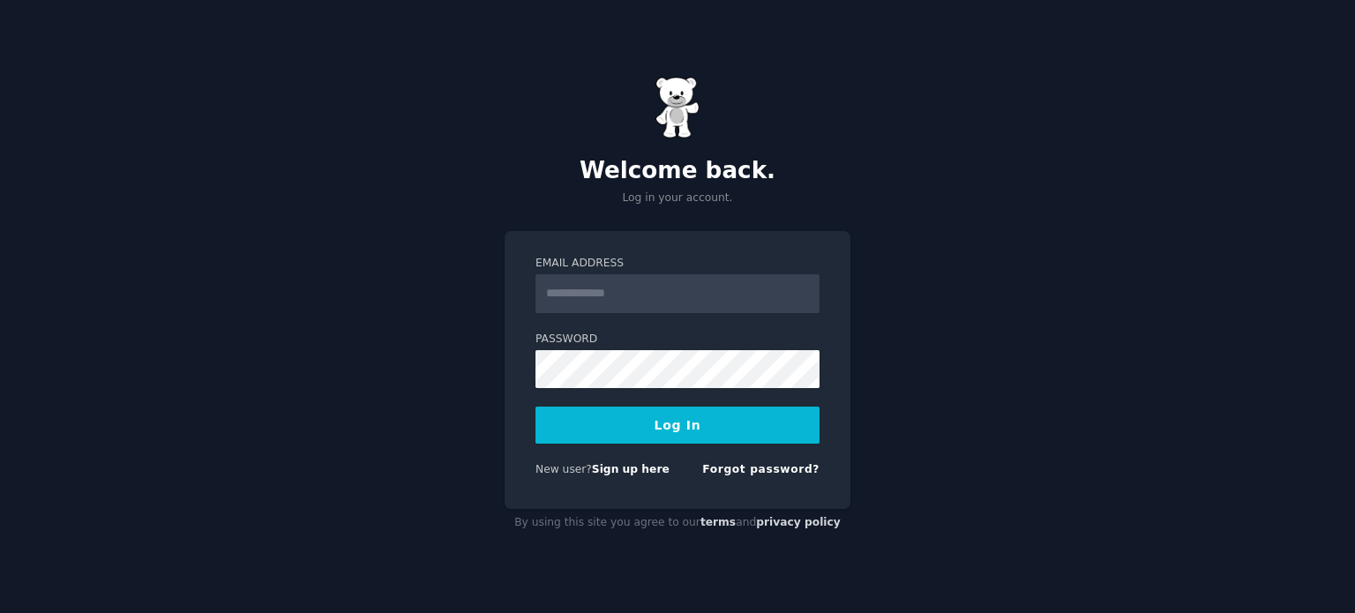
type input "**********"
click at [691, 428] on button "Log In" at bounding box center [677, 425] width 284 height 37
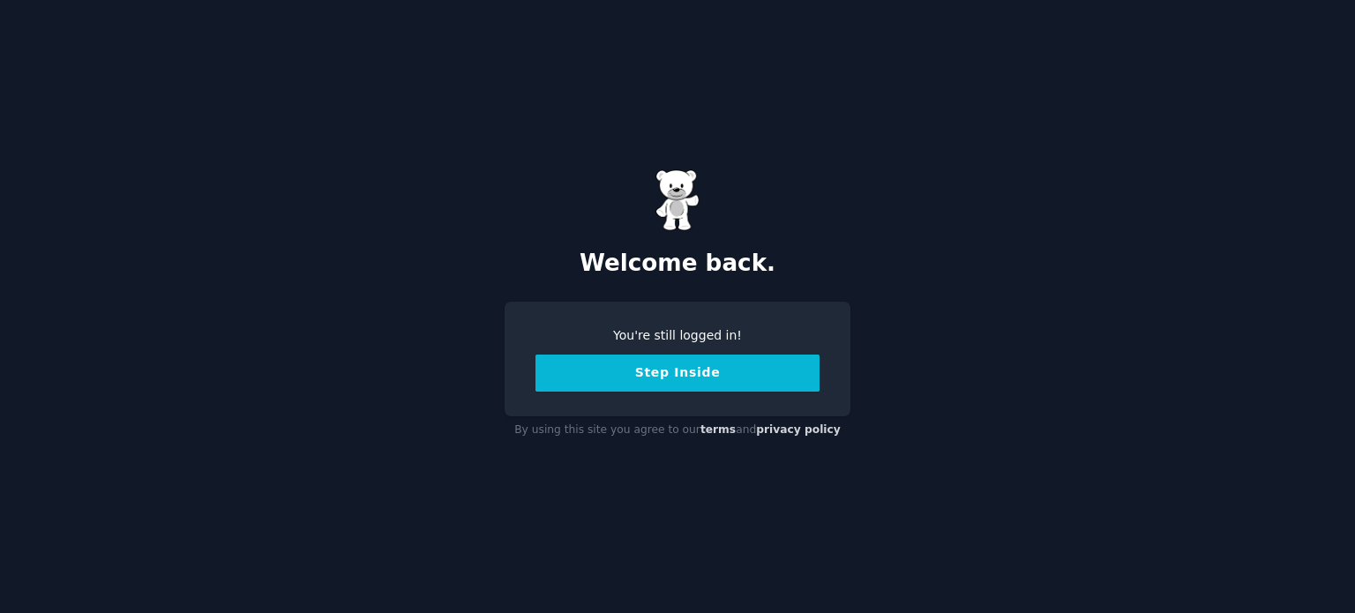
click at [727, 369] on button "Step Inside" at bounding box center [677, 373] width 284 height 37
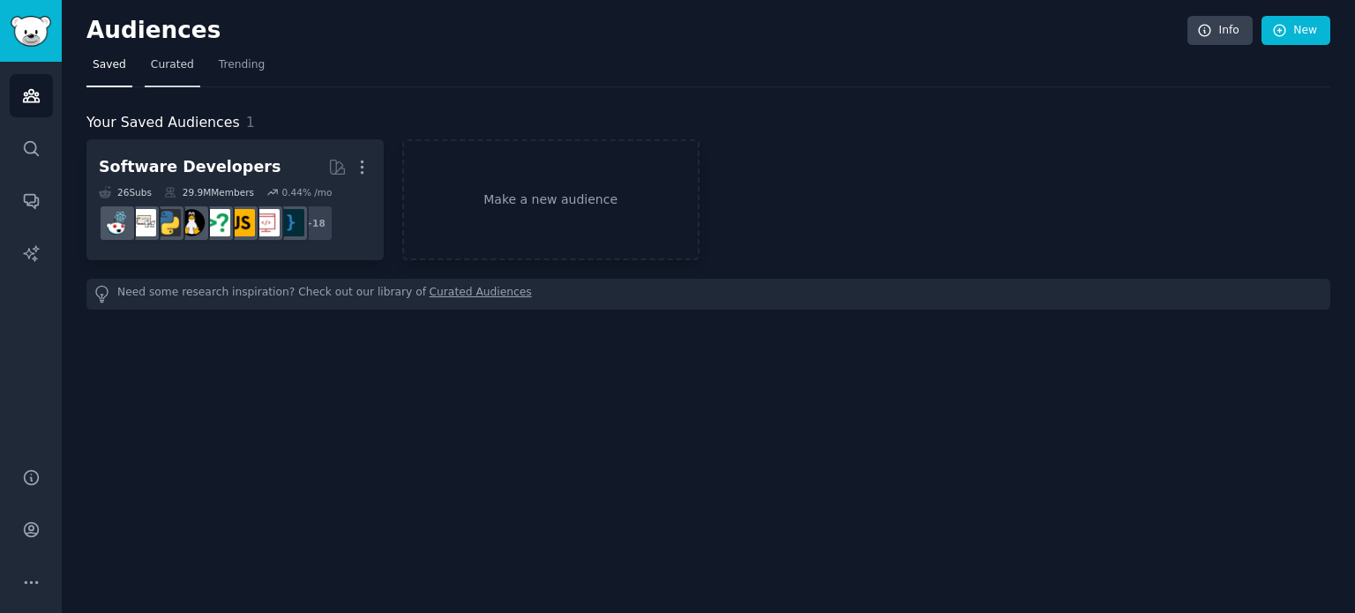
click at [145, 66] on link "Curated" at bounding box center [173, 69] width 56 height 36
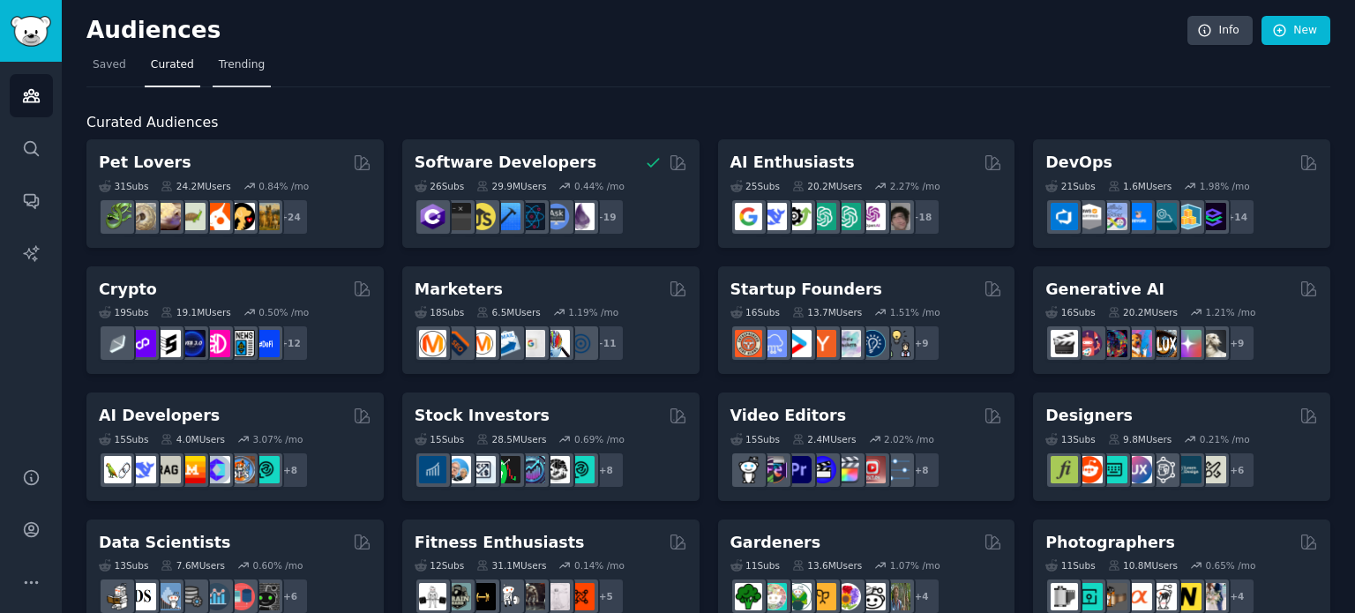
click at [220, 75] on link "Trending" at bounding box center [242, 69] width 58 height 36
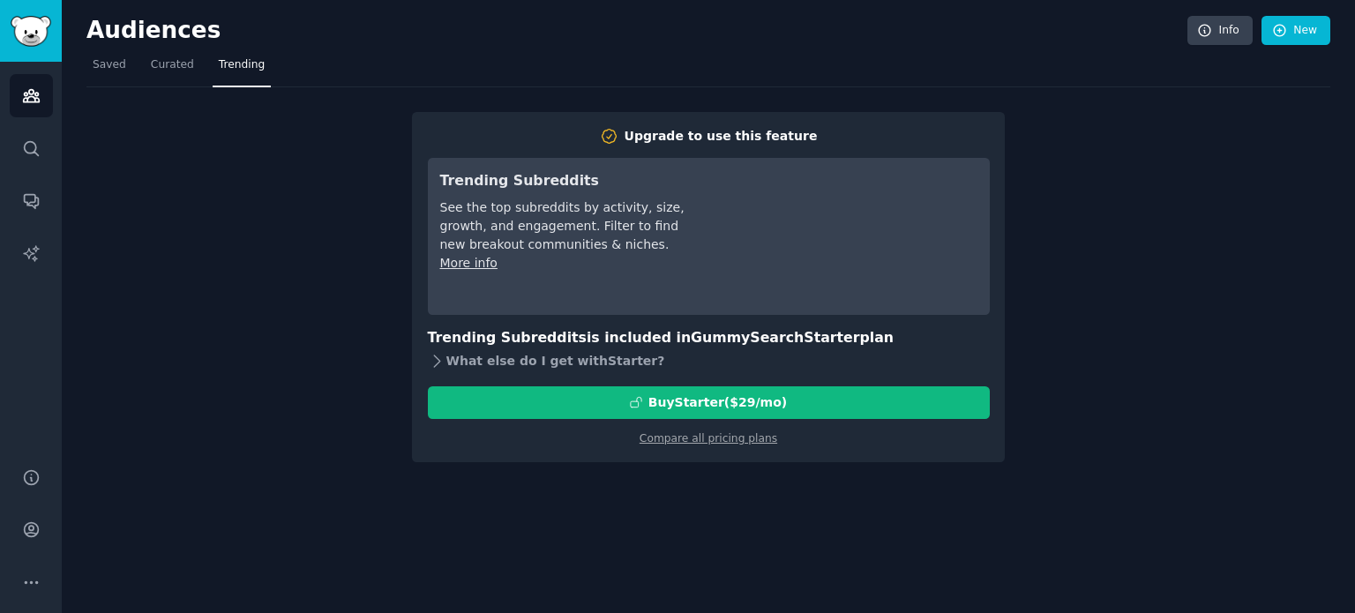
click at [474, 366] on div "What else do I get with Starter ?" at bounding box center [709, 361] width 562 height 25
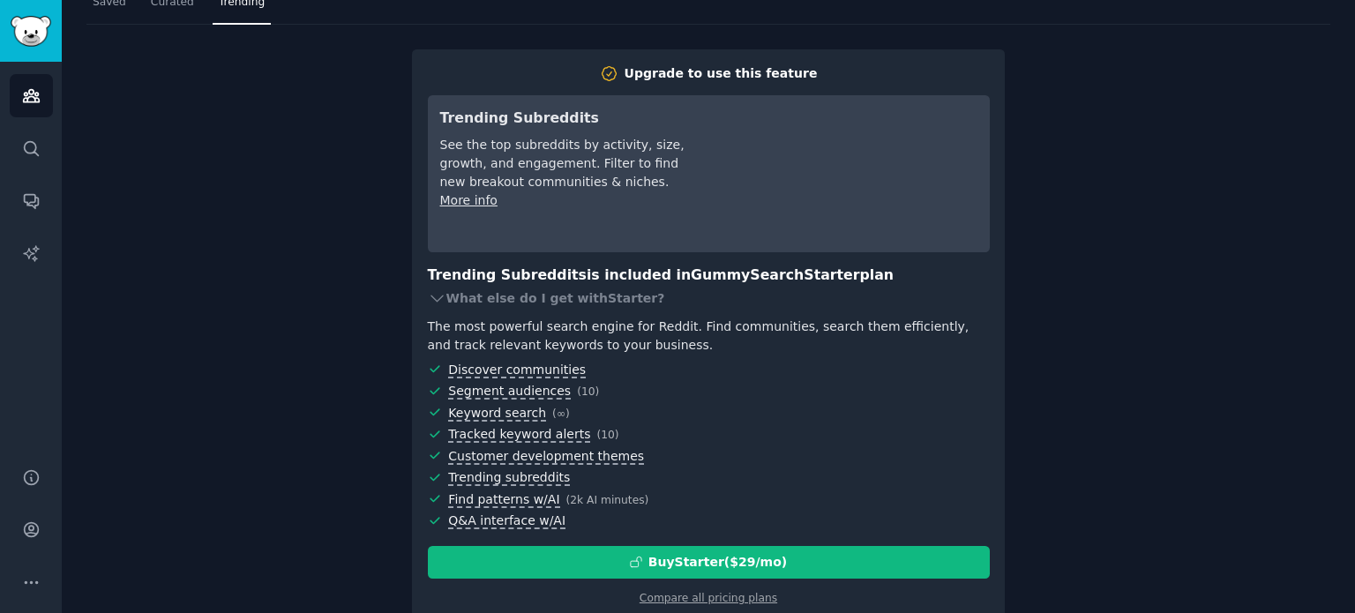
scroll to position [94, 0]
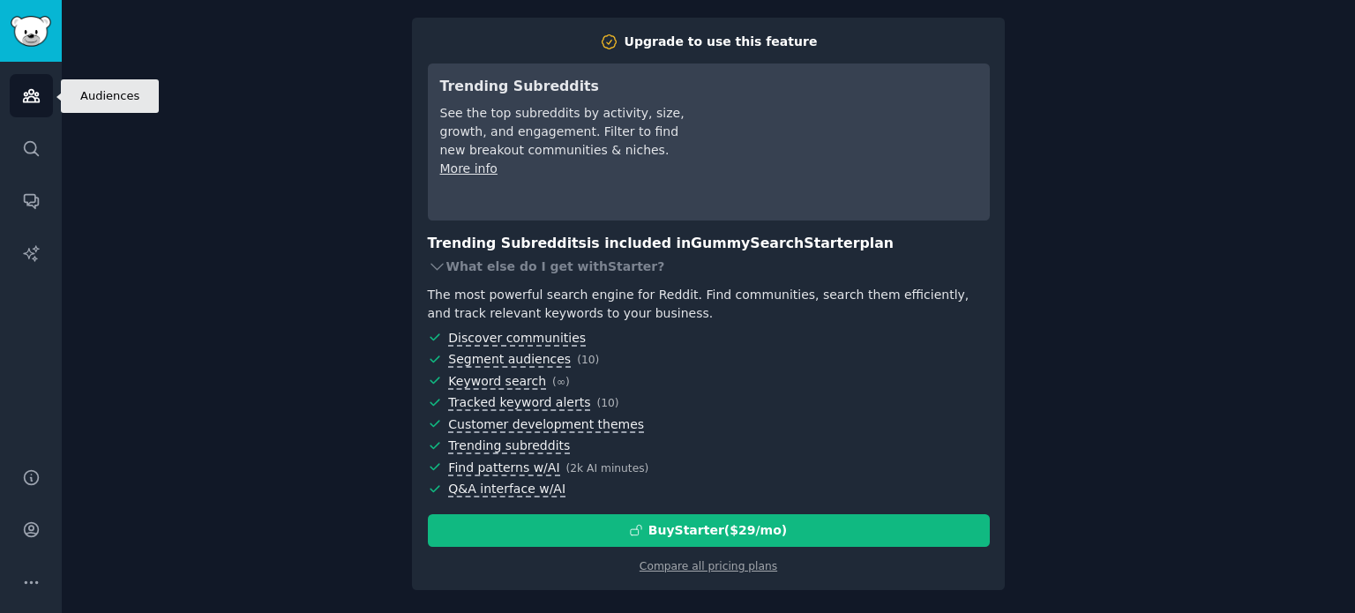
click at [30, 97] on icon "Sidebar" at bounding box center [31, 96] width 16 height 12
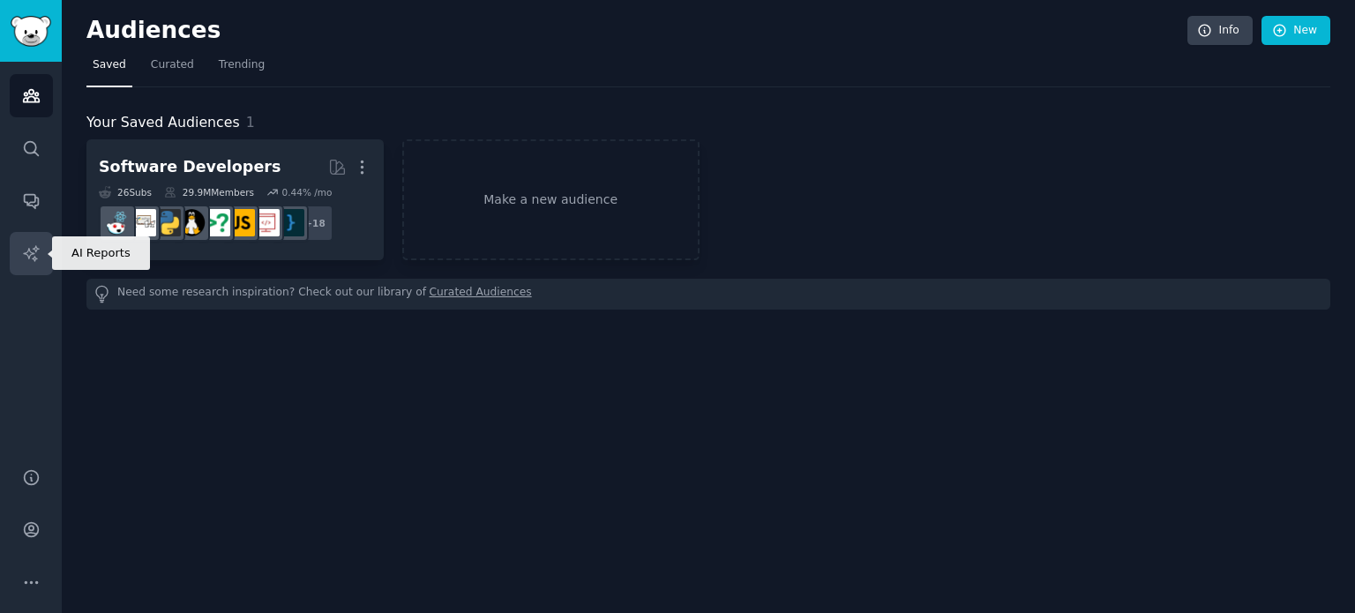
click at [35, 249] on icon "Sidebar" at bounding box center [31, 253] width 19 height 19
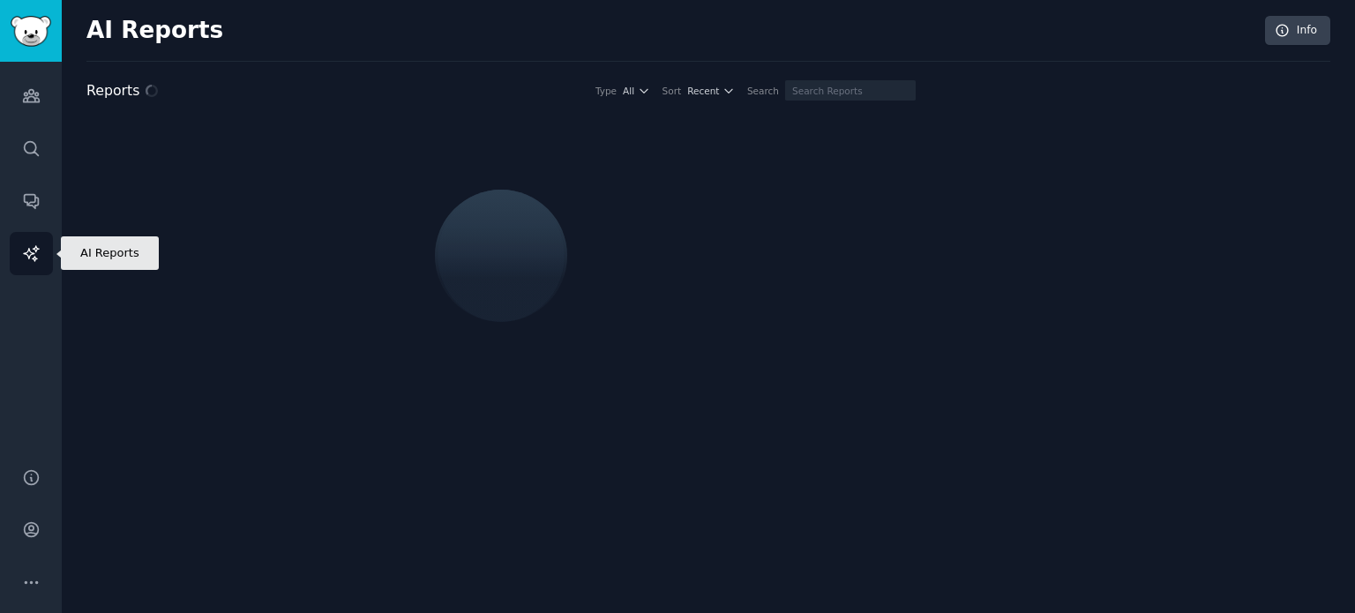
click at [35, 249] on icon "Sidebar" at bounding box center [31, 253] width 19 height 19
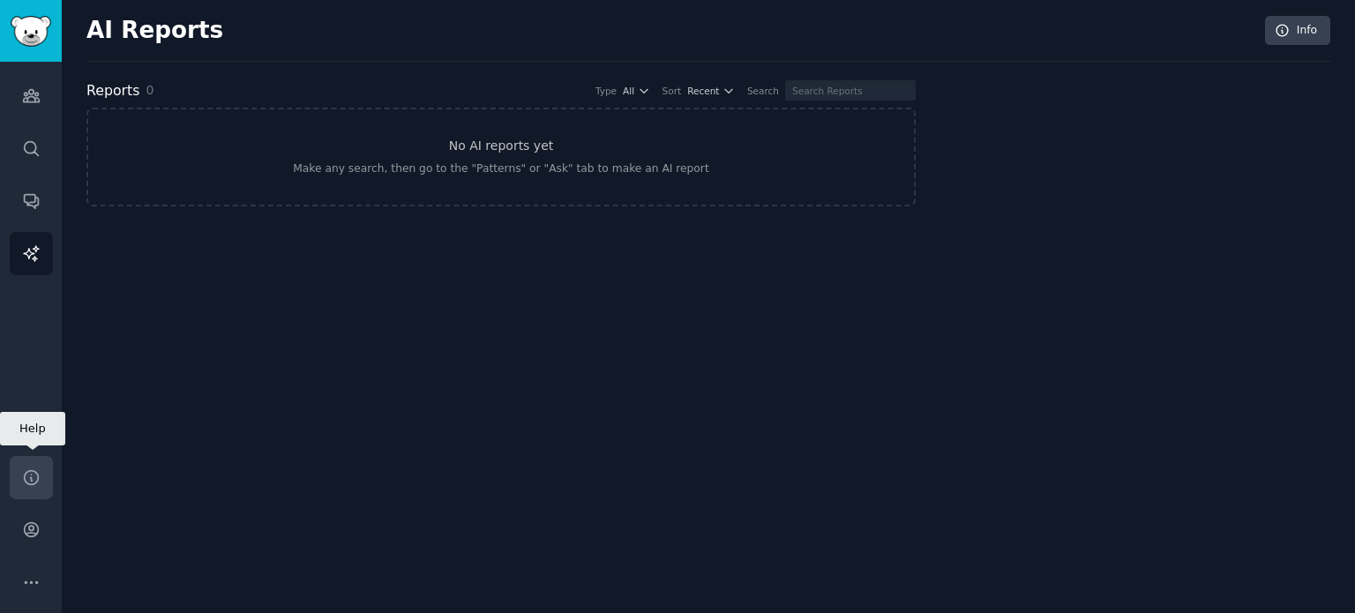
click at [32, 476] on icon "Sidebar" at bounding box center [31, 477] width 19 height 19
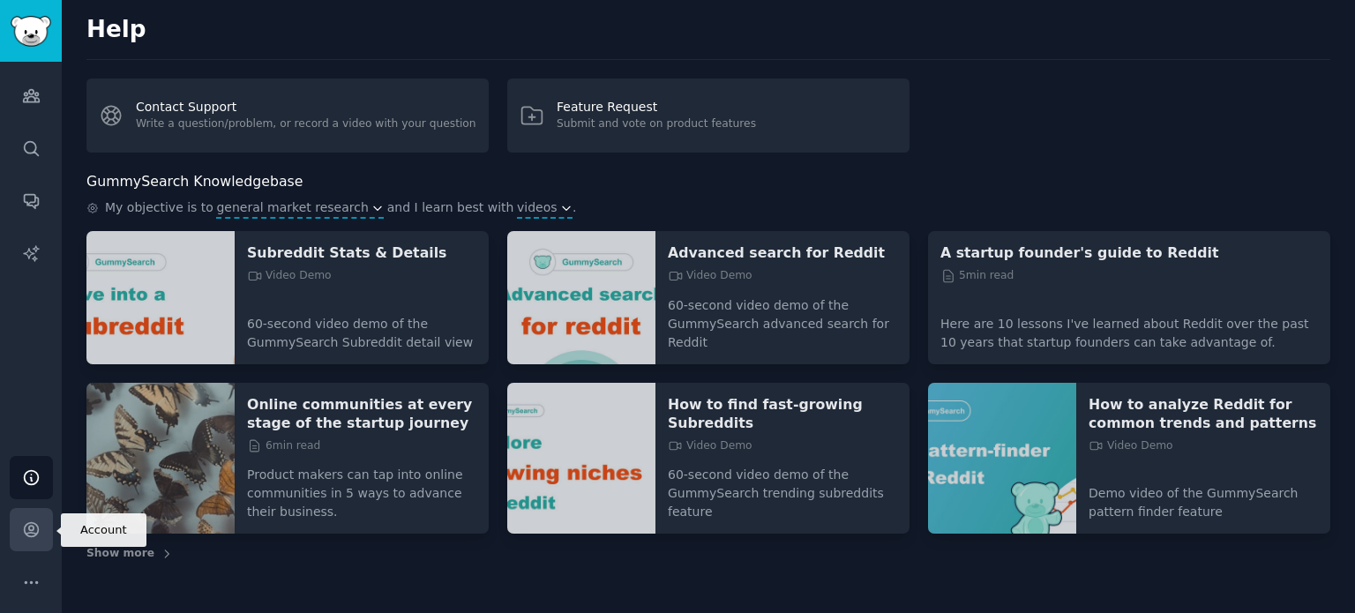
click at [28, 531] on icon "Sidebar" at bounding box center [31, 529] width 19 height 19
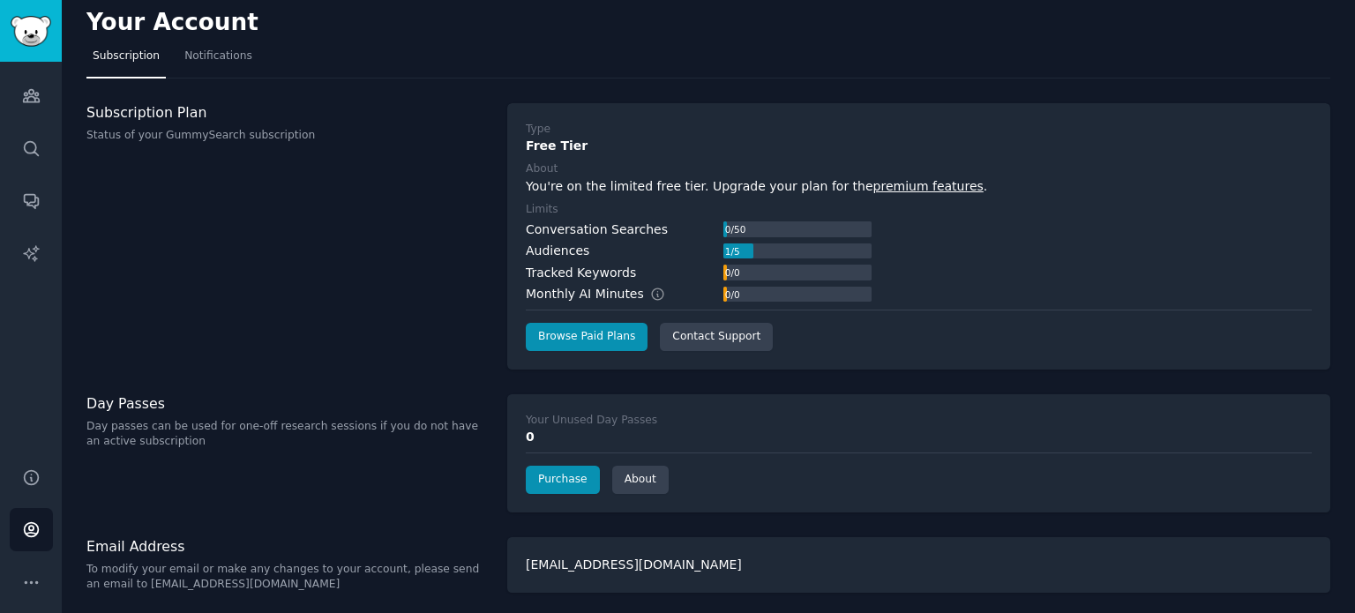
scroll to position [10, 0]
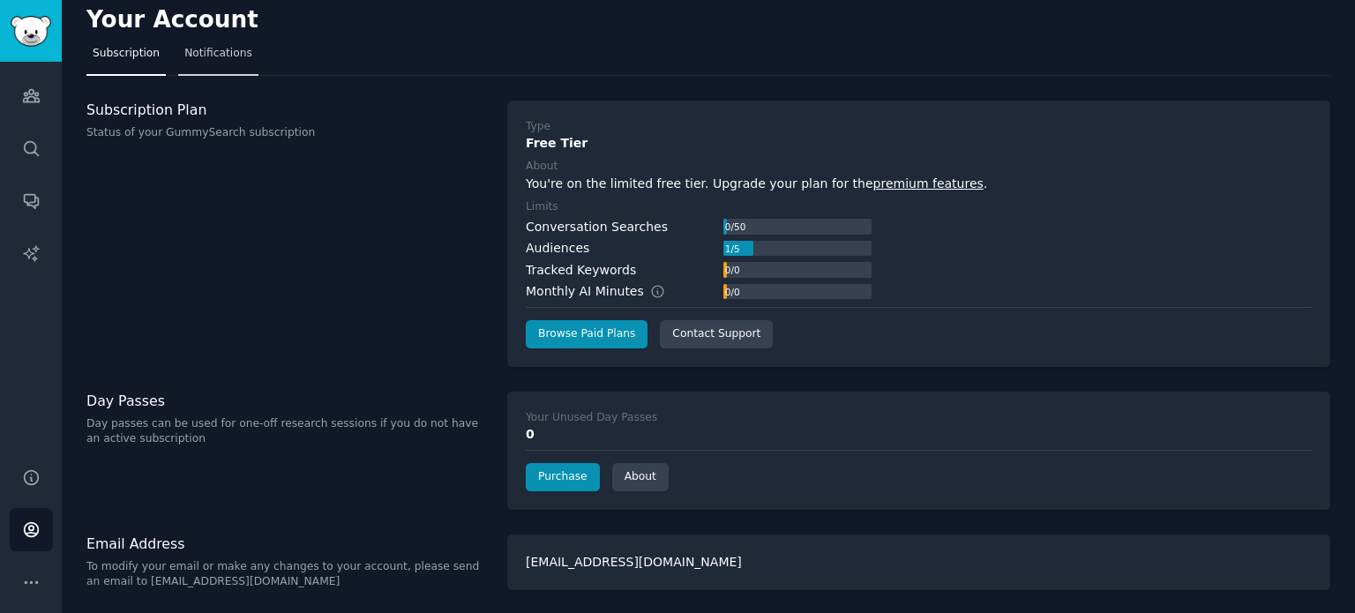
click at [197, 58] on span "Notifications" at bounding box center [218, 54] width 68 height 16
